Goal: Transaction & Acquisition: Download file/media

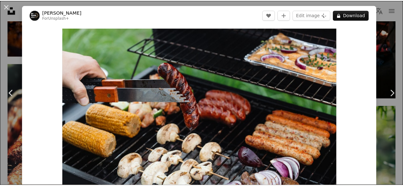
scroll to position [32, 0]
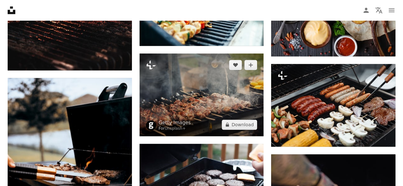
scroll to position [476, 0]
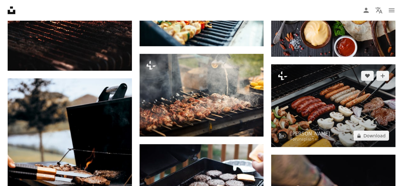
click at [323, 105] on img at bounding box center [333, 105] width 124 height 83
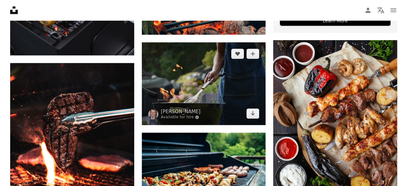
scroll to position [285, 0]
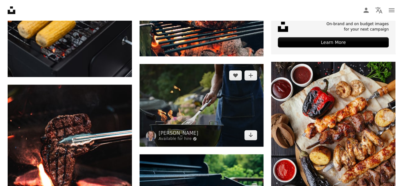
click at [210, 85] on img at bounding box center [201, 105] width 124 height 83
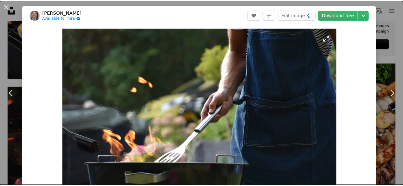
scroll to position [25, 0]
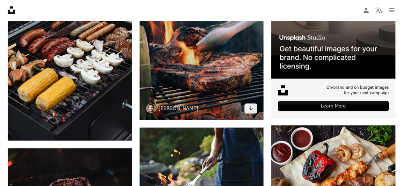
scroll to position [125, 0]
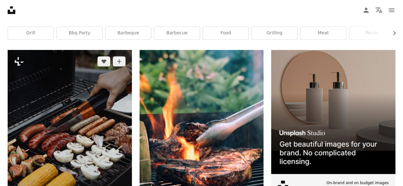
click at [55, 123] on img at bounding box center [70, 143] width 124 height 186
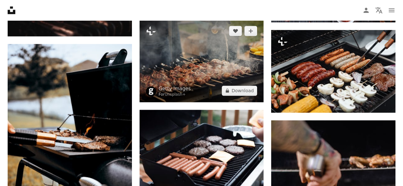
scroll to position [478, 0]
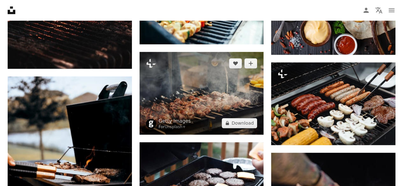
click at [195, 106] on img at bounding box center [201, 93] width 124 height 83
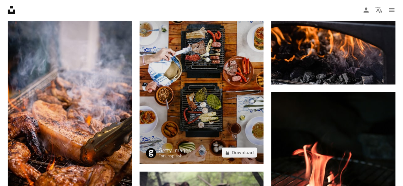
scroll to position [732, 0]
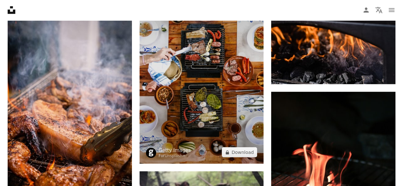
click at [194, 76] on img at bounding box center [201, 71] width 124 height 186
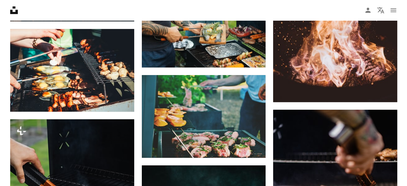
scroll to position [1464, 0]
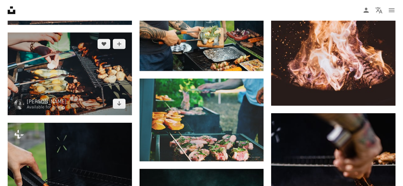
click at [81, 87] on img at bounding box center [70, 73] width 124 height 83
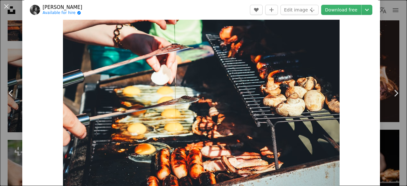
scroll to position [32, 0]
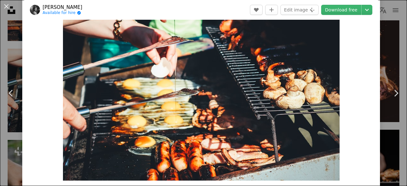
click at [340, 15] on header "[PERSON_NAME] Available for hire A checkmark inside of a circle A heart A plus …" at bounding box center [201, 10] width 358 height 20
click at [337, 12] on link "Download free" at bounding box center [342, 10] width 40 height 10
